Goal: Task Accomplishment & Management: Manage account settings

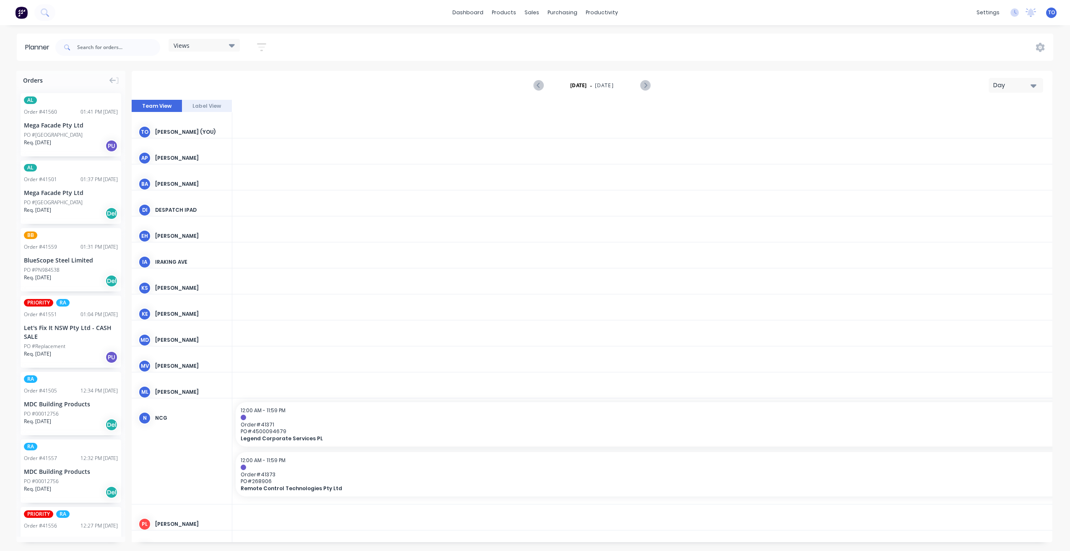
scroll to position [0, 1879]
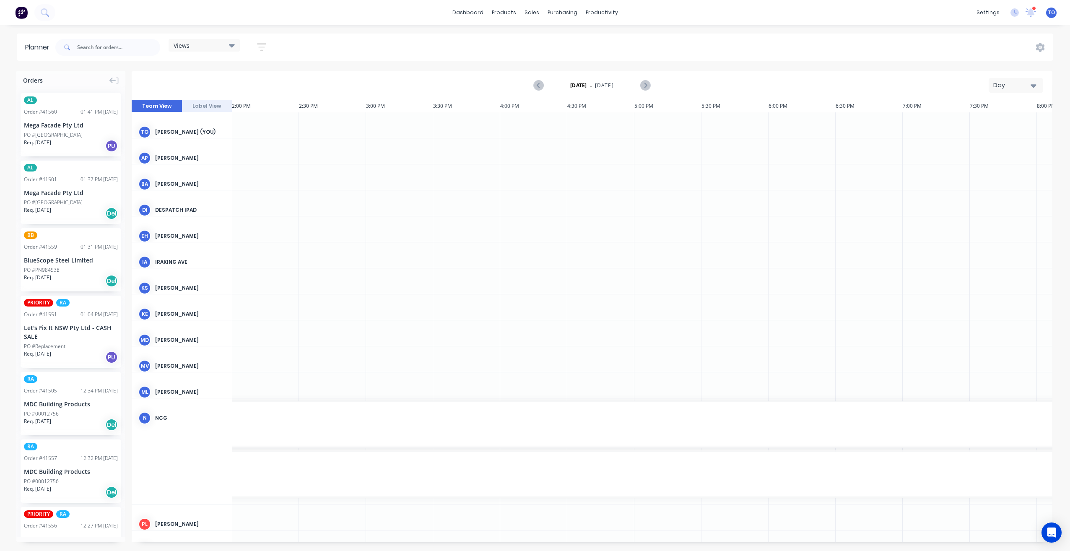
click at [1007, 83] on div "Day" at bounding box center [1013, 85] width 39 height 9
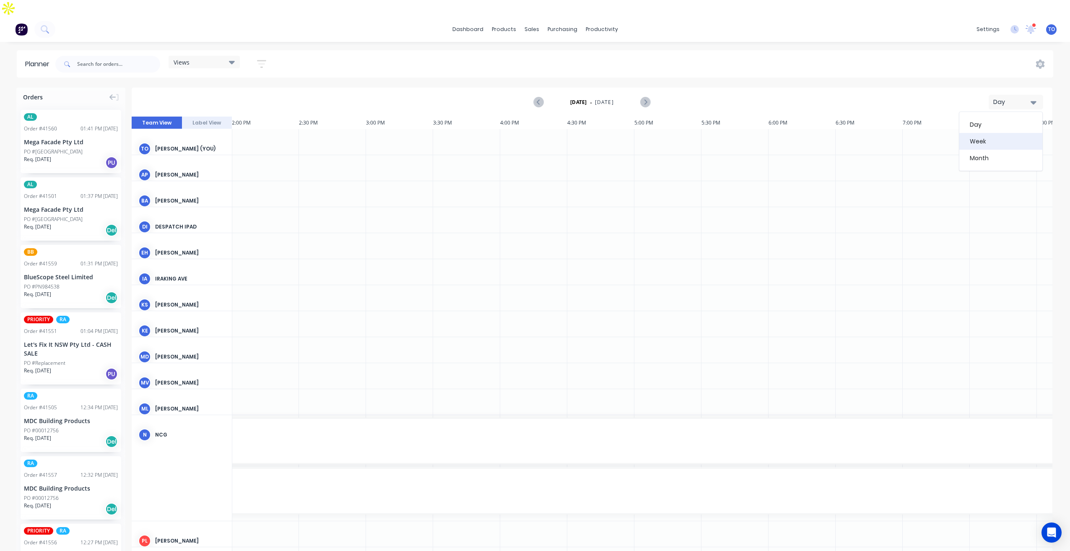
click at [982, 133] on div "Week" at bounding box center [1001, 141] width 83 height 17
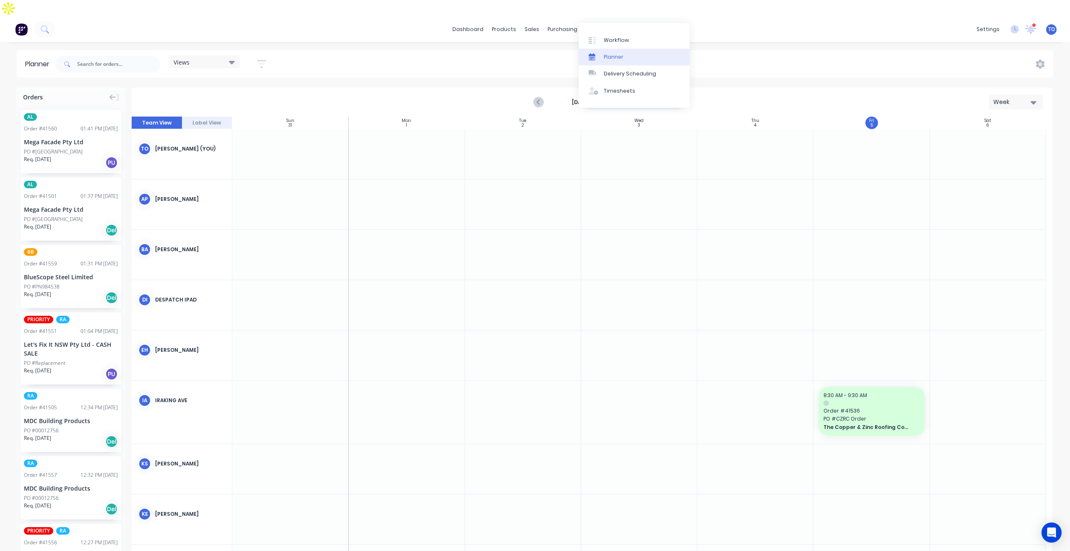
click at [613, 56] on div "Planner" at bounding box center [614, 57] width 20 height 8
click at [262, 56] on button "button" at bounding box center [261, 64] width 27 height 16
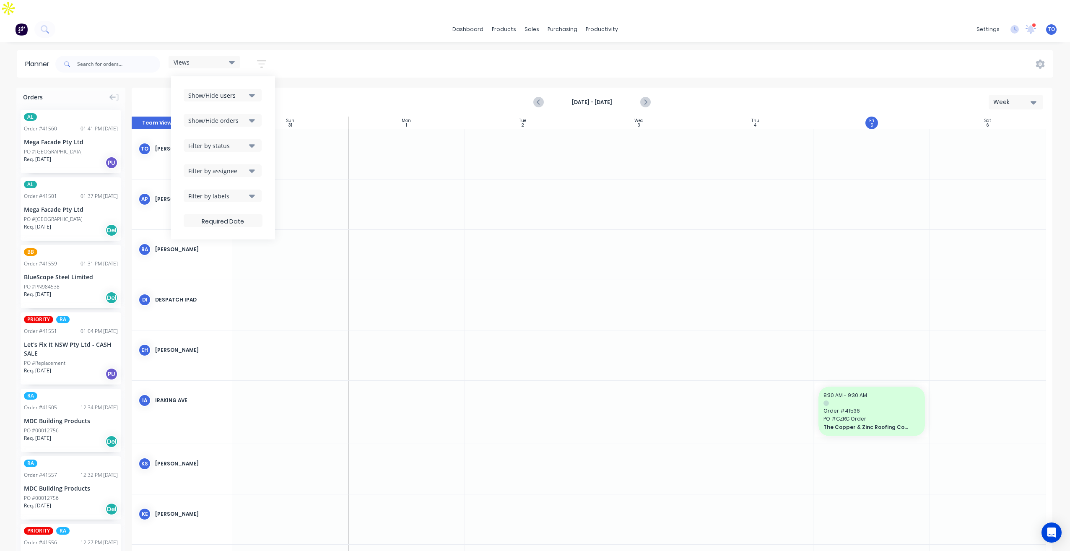
click at [247, 91] on div "Show/Hide users" at bounding box center [217, 95] width 58 height 9
click at [210, 133] on button "All" at bounding box center [247, 141] width 126 height 17
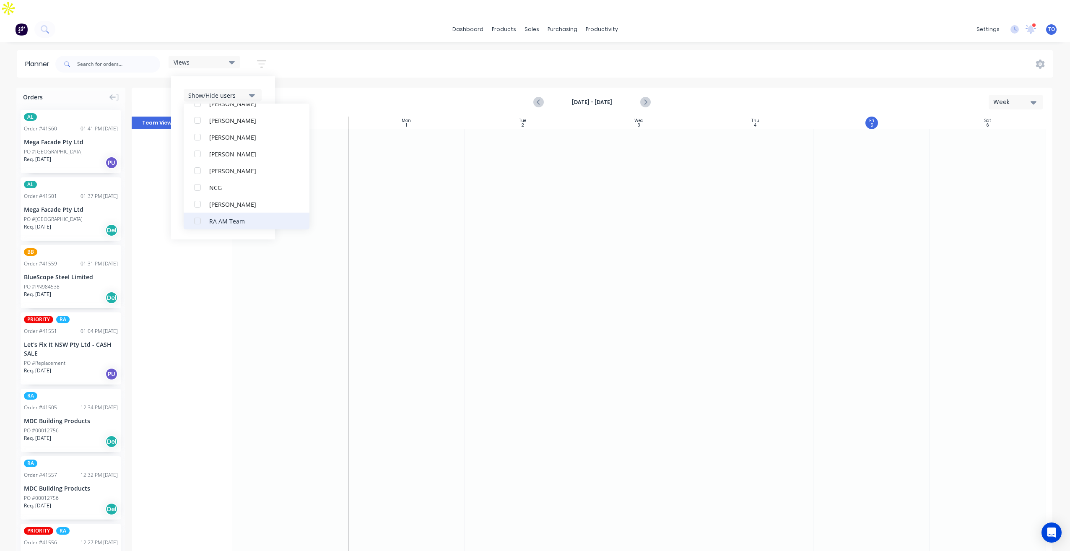
scroll to position [210, 0]
click at [214, 179] on div "RA PM Team" at bounding box center [251, 183] width 84 height 9
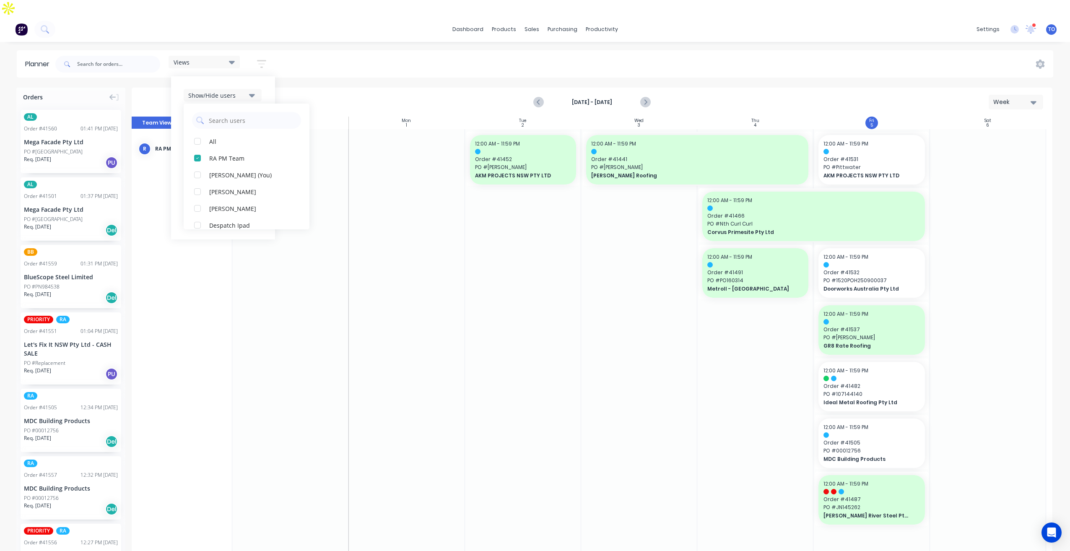
click at [269, 76] on div "Show/Hide users All RA PM Team [PERSON_NAME] (You) [PERSON_NAME] [PERSON_NAME] …" at bounding box center [223, 157] width 104 height 163
click at [235, 141] on div "Filter by status" at bounding box center [217, 145] width 58 height 9
click at [217, 187] on div "All" at bounding box center [251, 191] width 84 height 9
click at [258, 89] on button "Show/Hide users" at bounding box center [223, 95] width 78 height 13
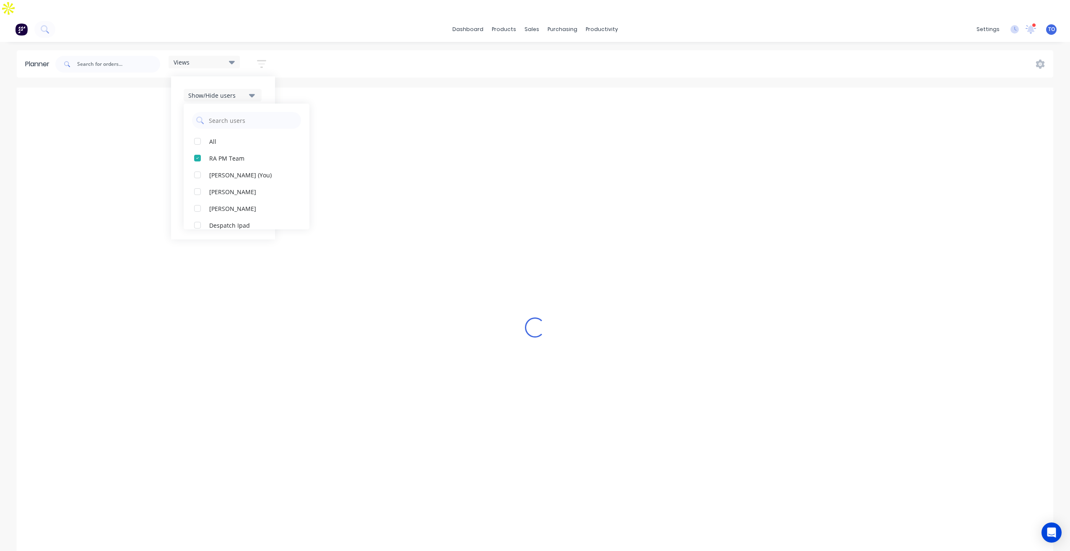
click at [264, 77] on div "Show/Hide users All RA PM Team [PERSON_NAME] (You) [PERSON_NAME] [PERSON_NAME] …" at bounding box center [223, 157] width 104 height 163
click at [252, 169] on icon "button" at bounding box center [252, 170] width 6 height 3
click at [251, 141] on icon "button" at bounding box center [252, 145] width 6 height 9
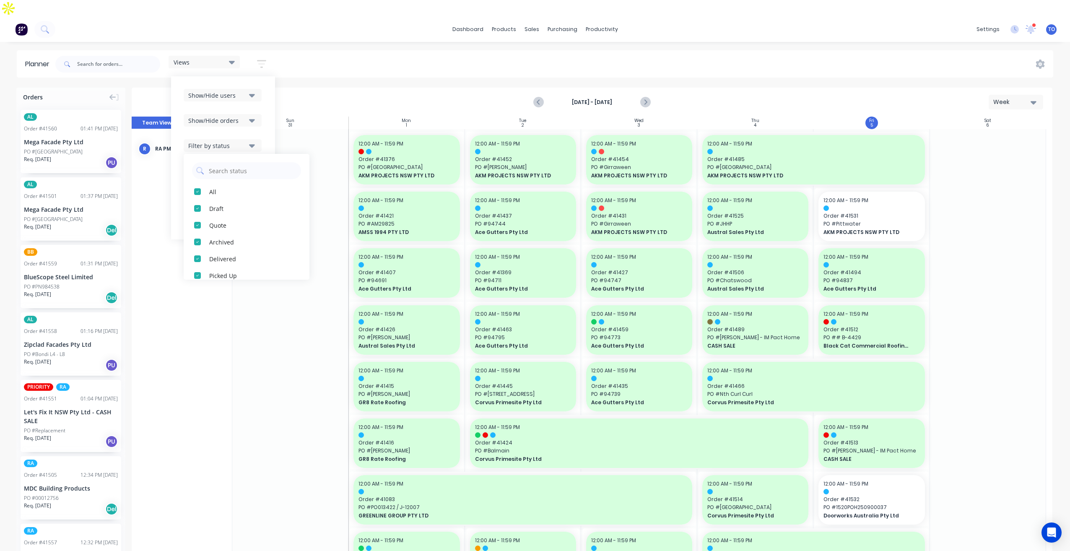
click at [254, 116] on icon "button" at bounding box center [252, 120] width 6 height 9
click at [192, 133] on div "button" at bounding box center [197, 141] width 17 height 17
drag, startPoint x: 204, startPoint y: 160, endPoint x: 343, endPoint y: 82, distance: 159.6
click at [205, 166] on div "button" at bounding box center [197, 174] width 17 height 17
click at [417, 52] on div "Views Save new view None (Default) edit Iraking edit [PERSON_NAME] edit [PERSON…" at bounding box center [554, 64] width 1000 height 25
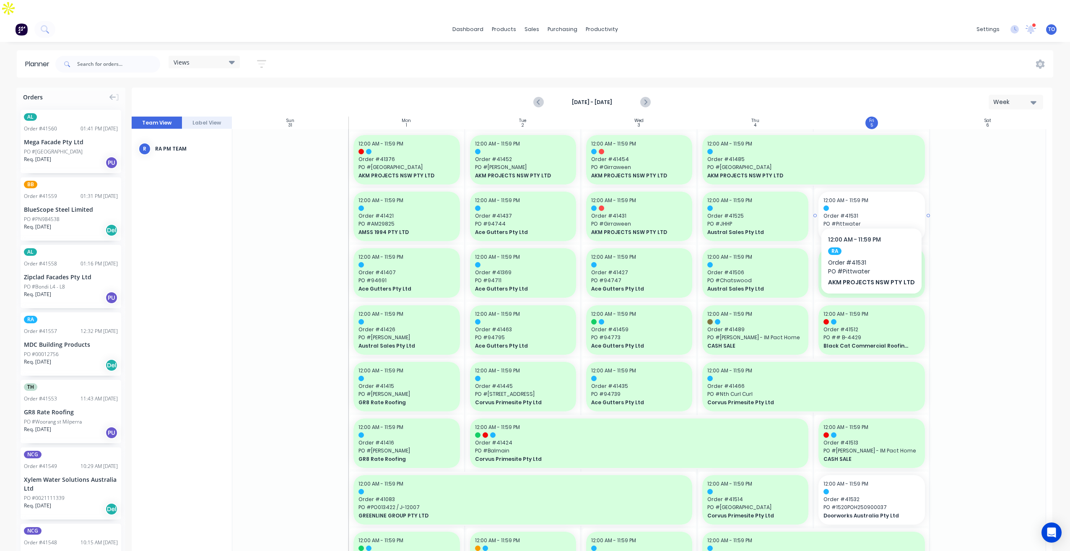
click at [874, 205] on div at bounding box center [872, 207] width 96 height 5
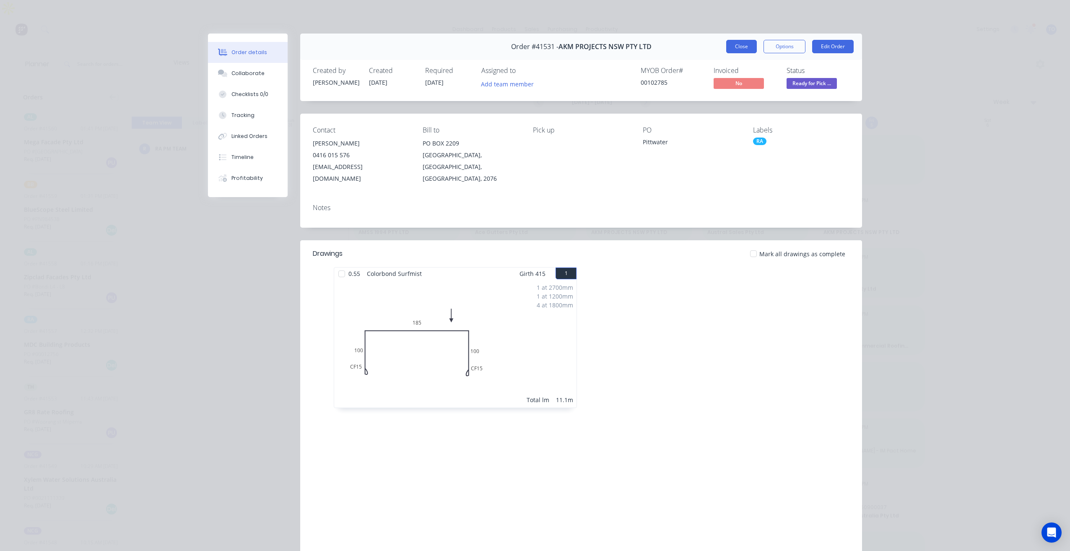
click at [739, 49] on button "Close" at bounding box center [741, 46] width 31 height 13
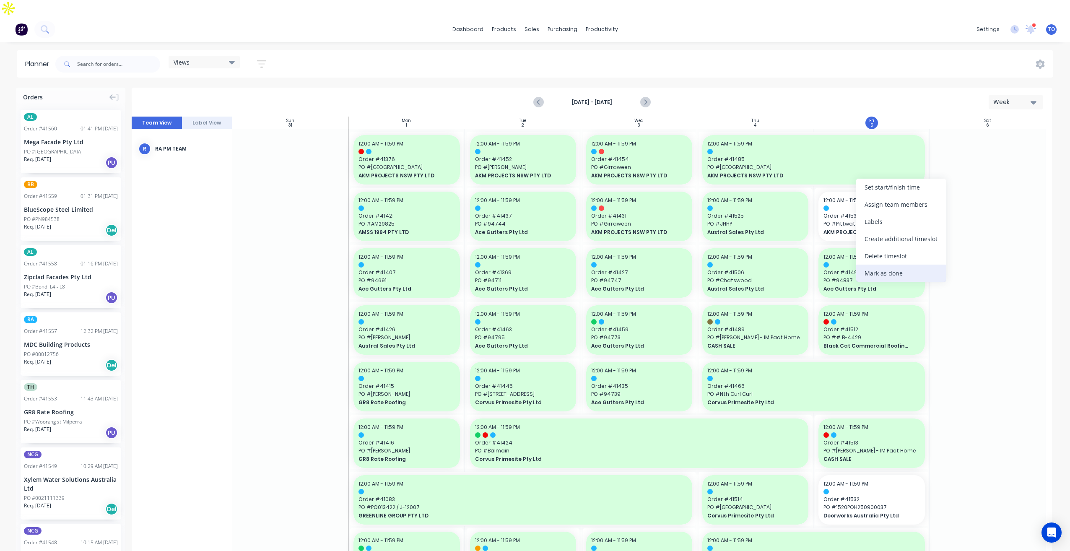
click at [902, 272] on div "Mark as done" at bounding box center [901, 273] width 90 height 17
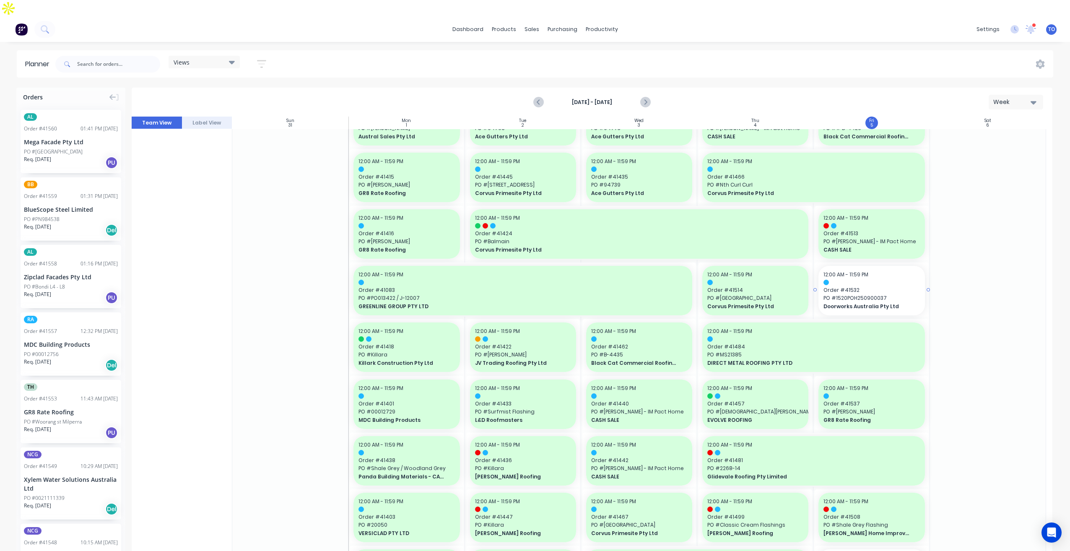
scroll to position [210, 0]
click at [899, 294] on span "PO # 1520POH250900037" at bounding box center [872, 298] width 96 height 8
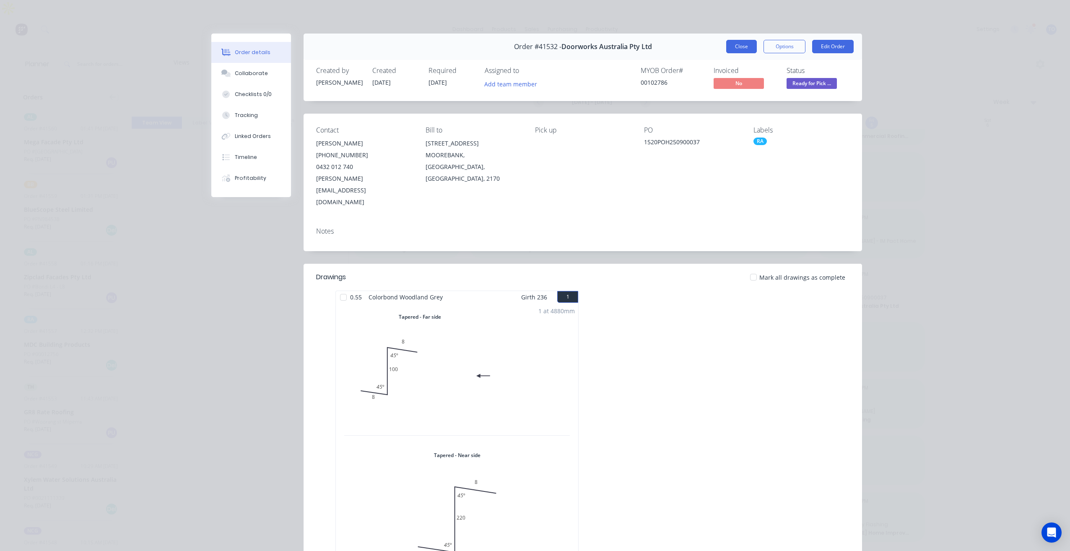
click at [741, 47] on button "Close" at bounding box center [741, 46] width 31 height 13
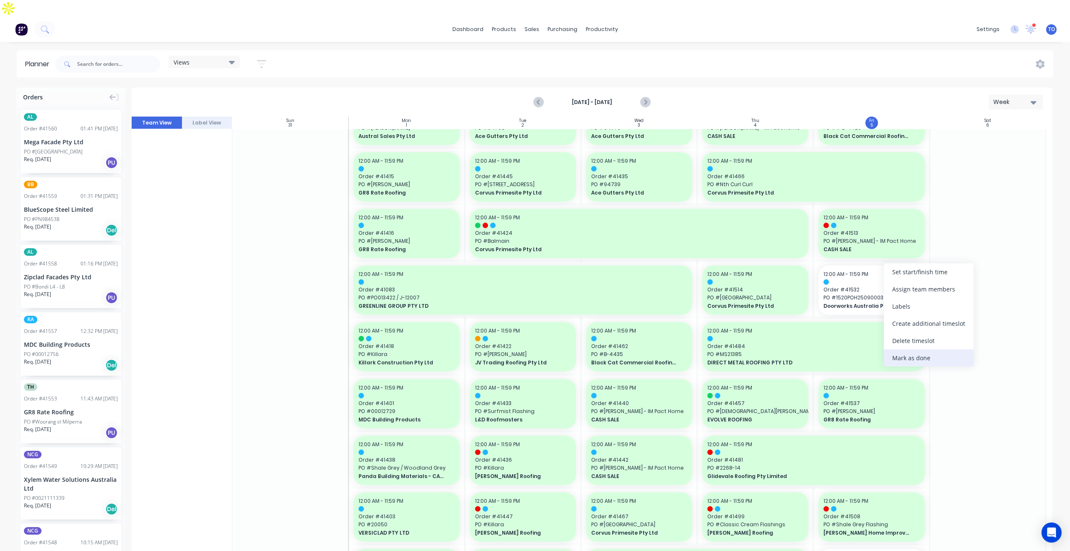
click at [919, 361] on div "Mark as done" at bounding box center [929, 357] width 90 height 17
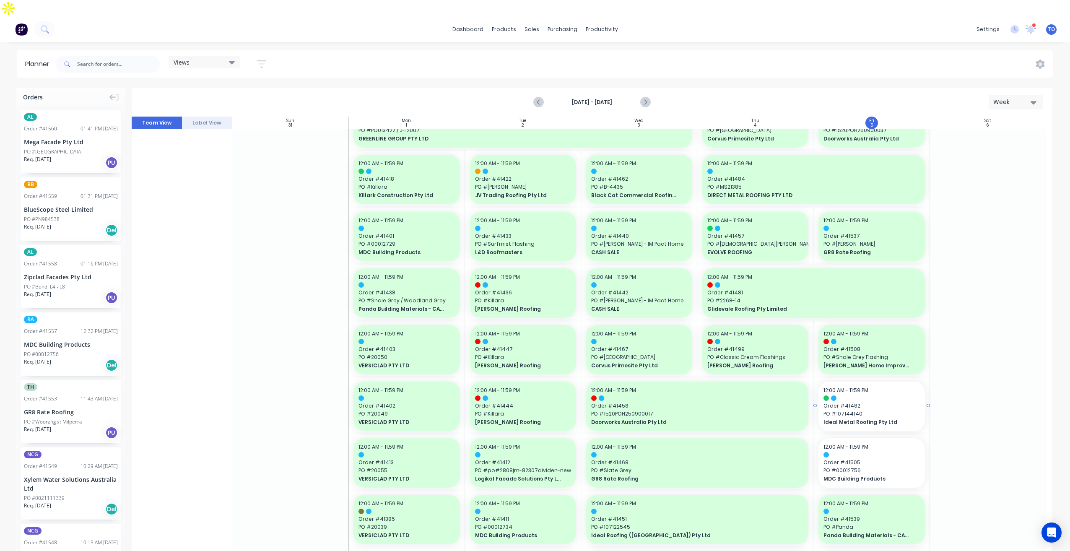
scroll to position [419, 0]
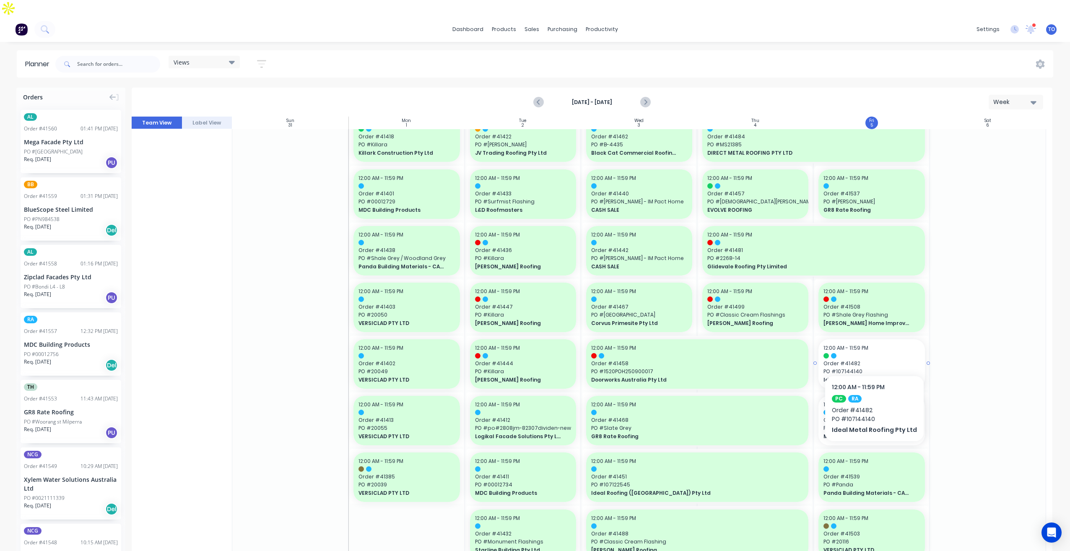
click at [871, 360] on span "Order # 41482" at bounding box center [872, 364] width 96 height 8
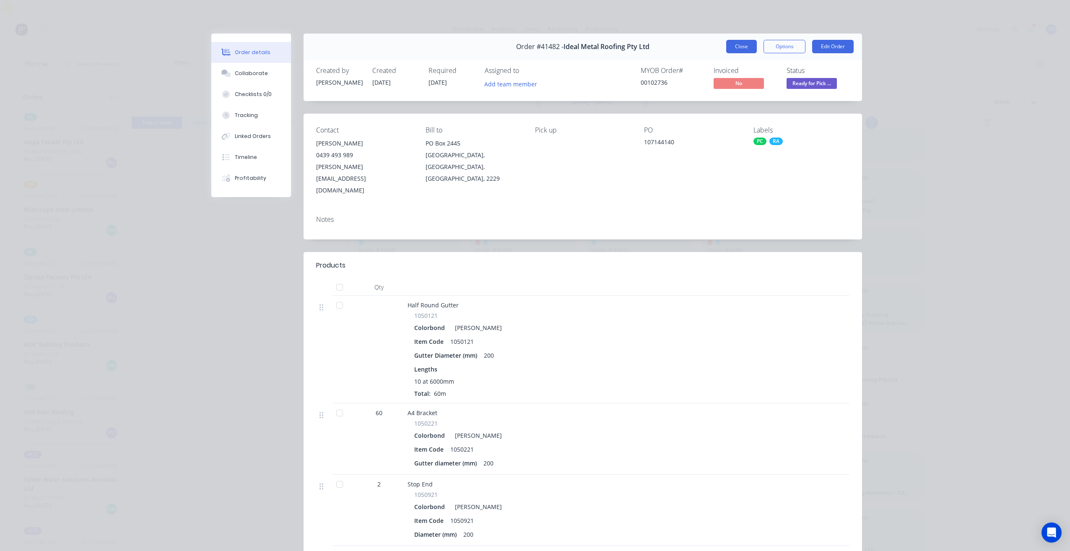
click at [728, 49] on button "Close" at bounding box center [741, 46] width 31 height 13
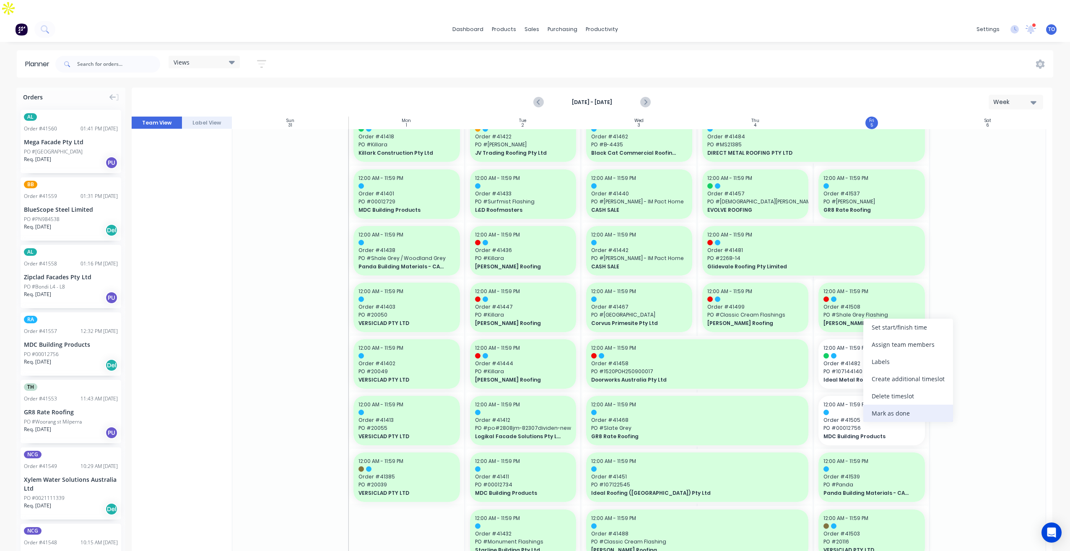
click at [889, 415] on div "Mark as done" at bounding box center [908, 413] width 90 height 17
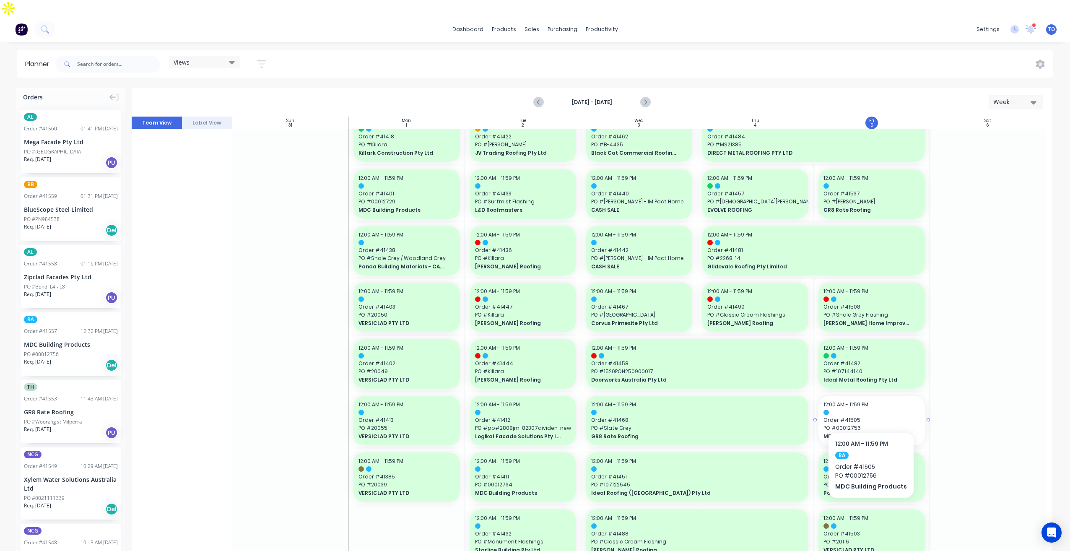
click at [889, 416] on span "Order # 41505" at bounding box center [872, 420] width 96 height 8
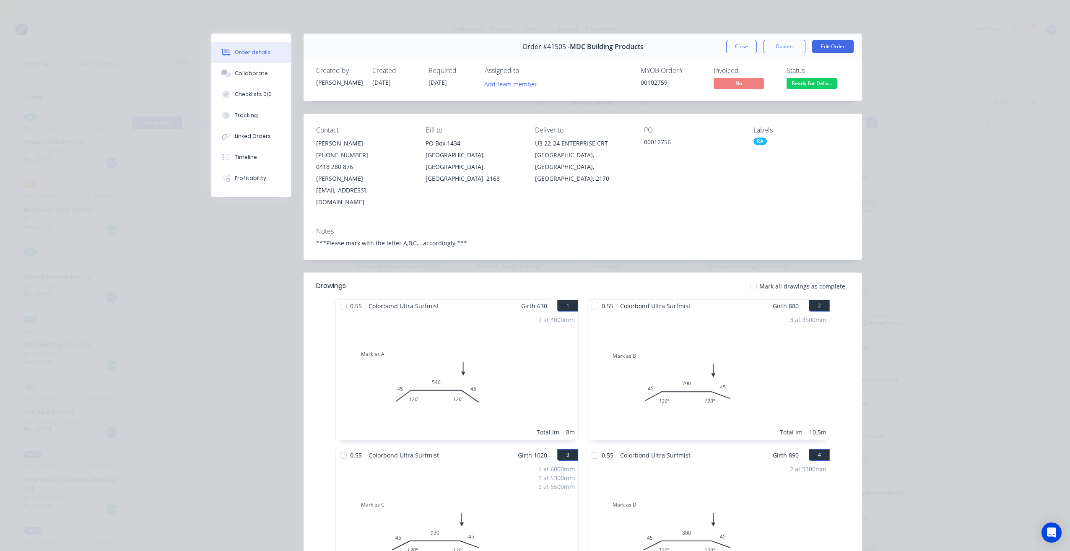
click at [744, 55] on div "Order #41505 - MDC Building Products Close Options Edit Order" at bounding box center [583, 47] width 559 height 26
click at [743, 46] on button "Close" at bounding box center [741, 46] width 31 height 13
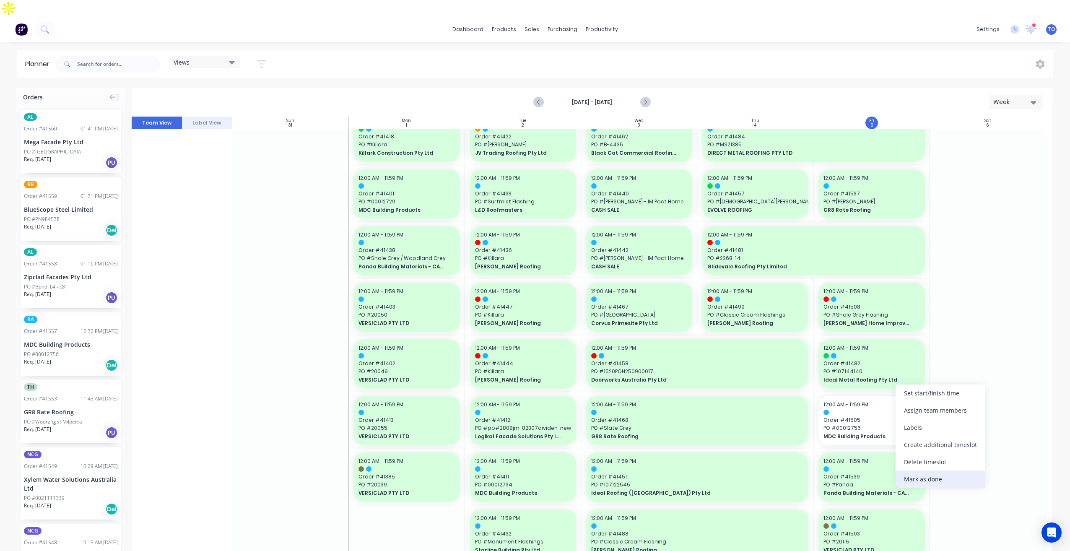
click at [923, 477] on div "Mark as done" at bounding box center [941, 479] width 90 height 17
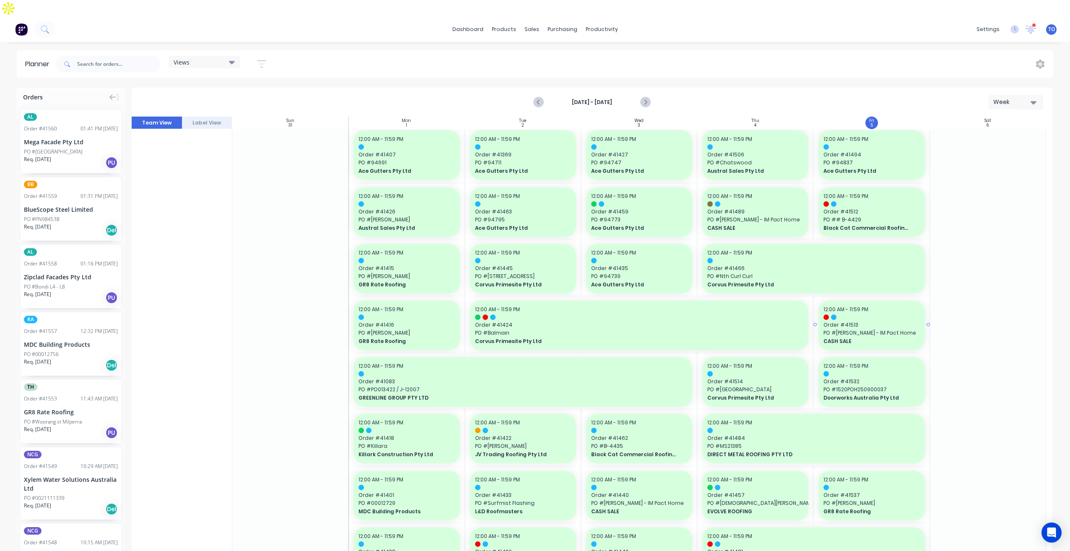
scroll to position [0, 0]
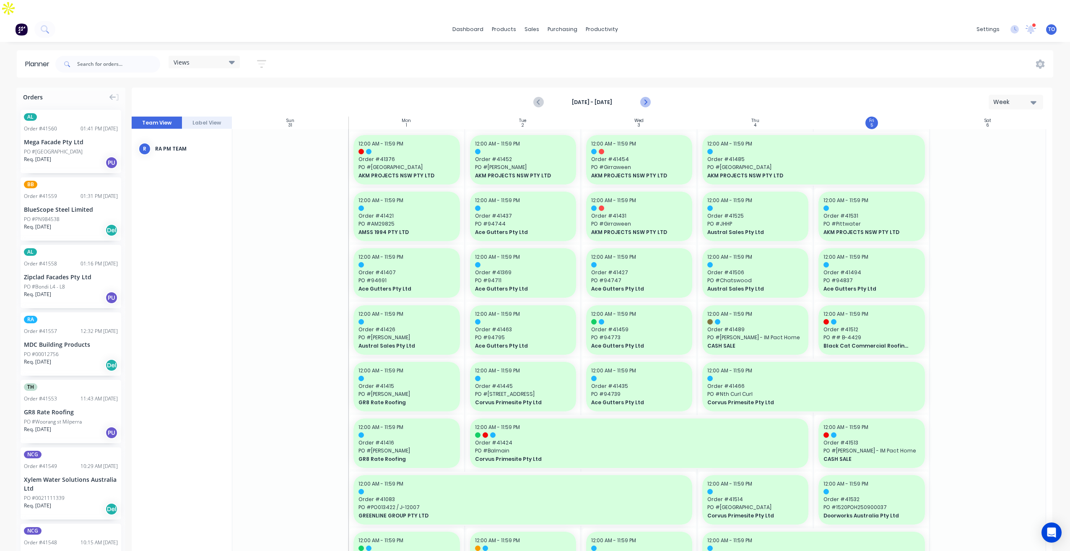
click at [648, 97] on icon "Next page" at bounding box center [645, 102] width 10 height 10
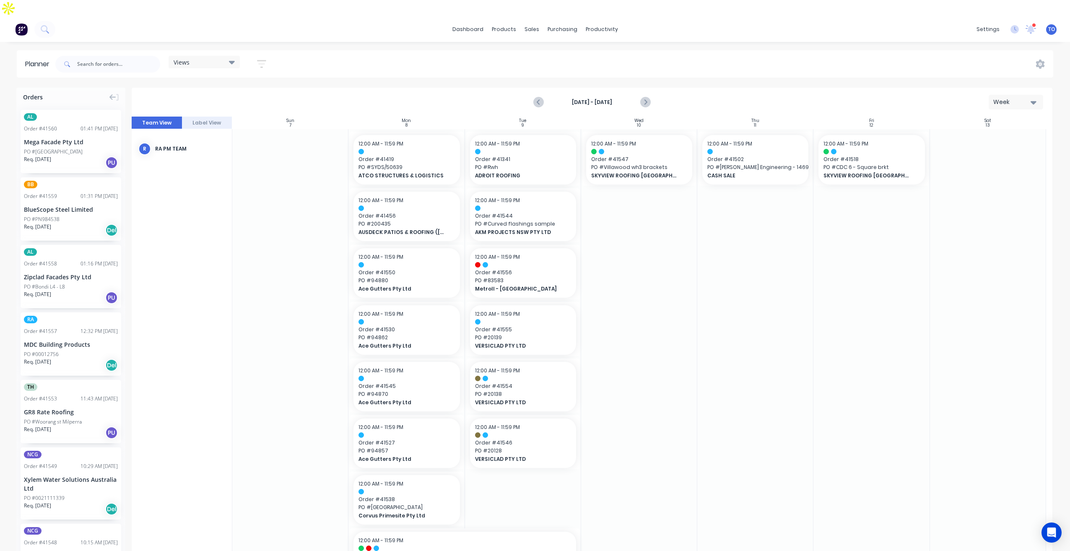
click at [67, 340] on div "MDC Building Products" at bounding box center [71, 344] width 94 height 9
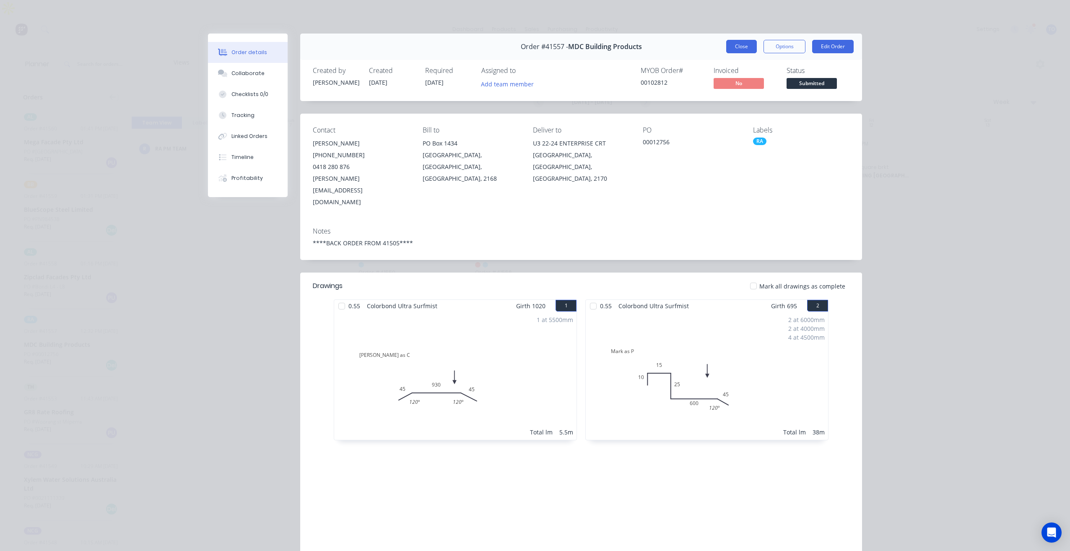
click at [736, 45] on button "Close" at bounding box center [741, 46] width 31 height 13
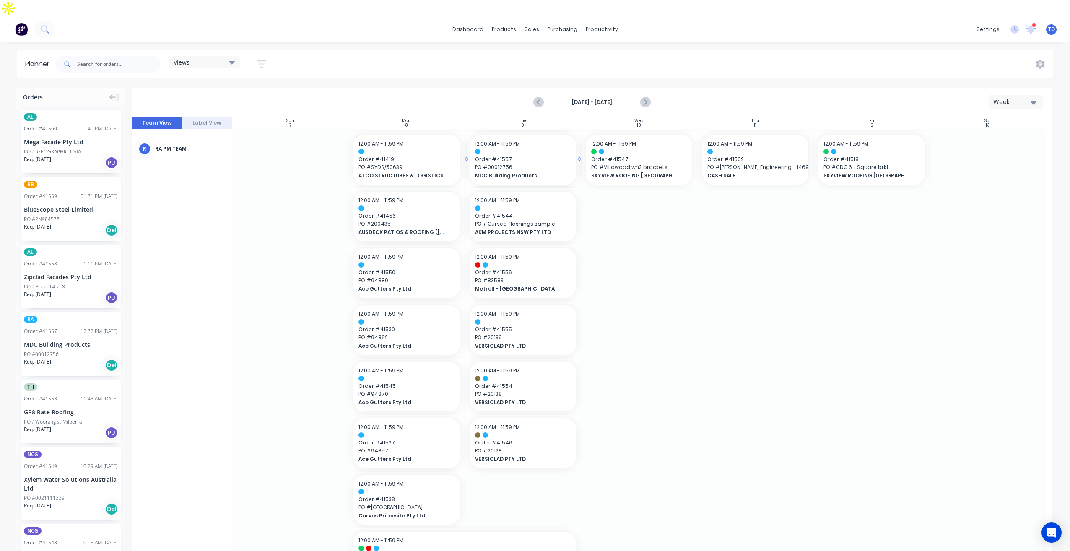
drag, startPoint x: 45, startPoint y: 325, endPoint x: 512, endPoint y: 197, distance: 484.9
click at [62, 321] on div "RA Order # 41557 12:32 PM [DATE] MDC Building Products PO #00012756 Req. [DATE]…" at bounding box center [71, 343] width 101 height 63
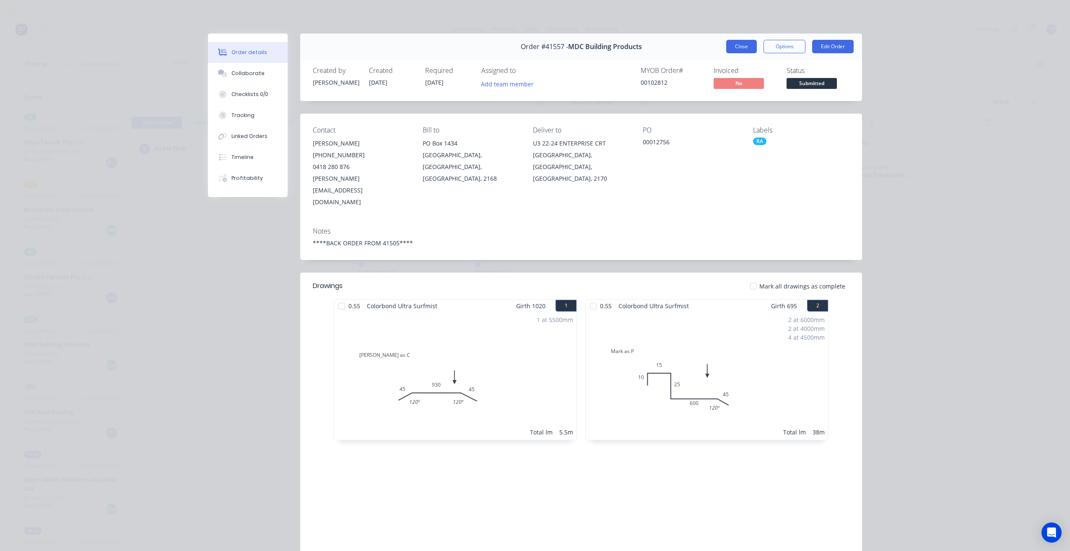
click at [734, 46] on button "Close" at bounding box center [741, 46] width 31 height 13
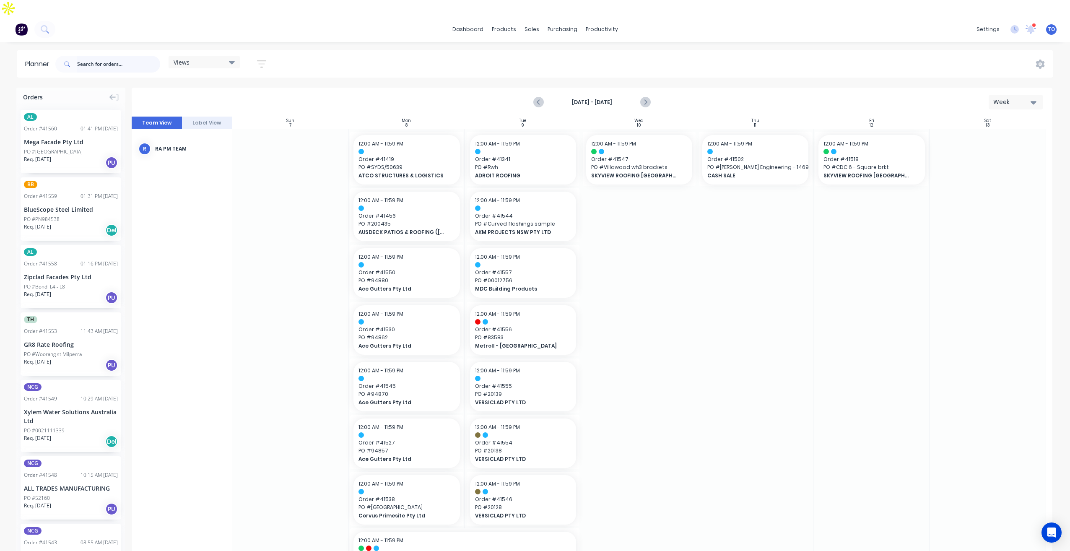
click at [124, 56] on input "text" at bounding box center [118, 64] width 83 height 17
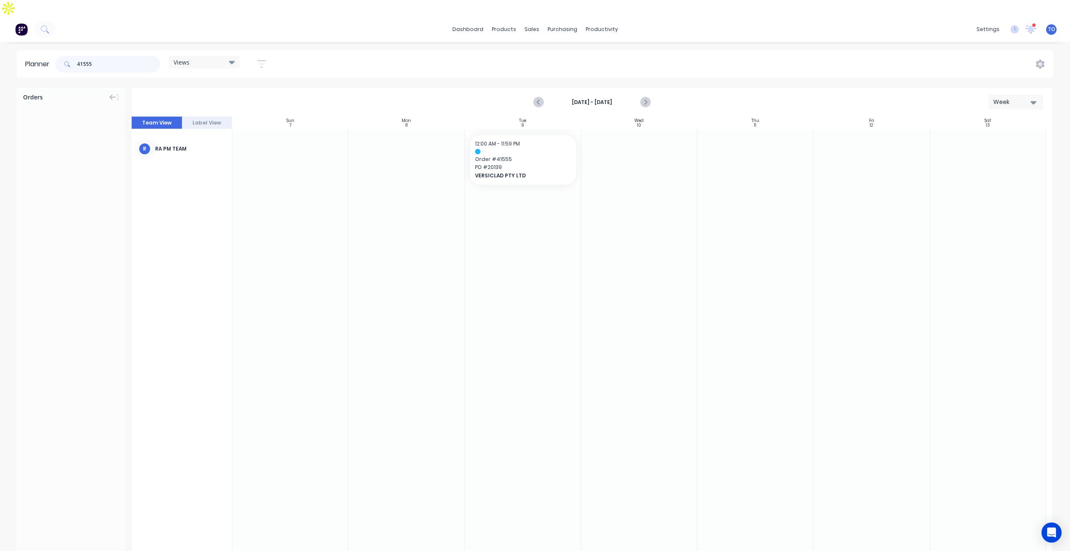
click at [126, 56] on input "41555" at bounding box center [118, 64] width 83 height 17
type input "41470`"
